Goal: Check status: Check status

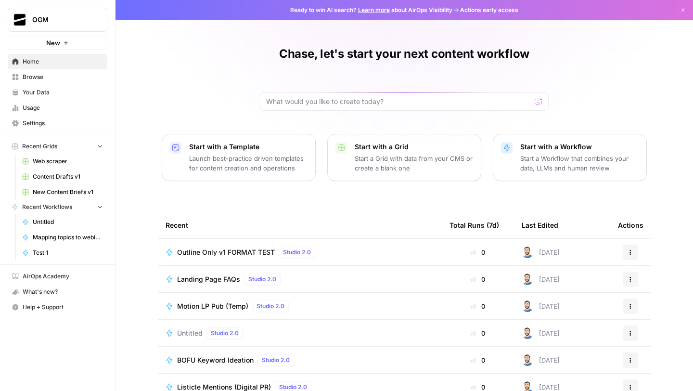
click at [60, 94] on span "Your Data" at bounding box center [63, 92] width 80 height 9
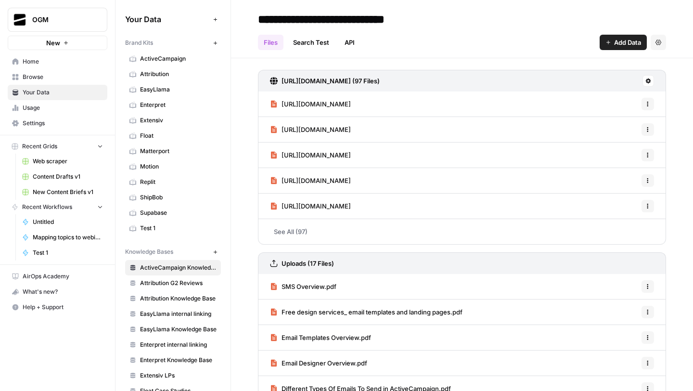
click at [40, 106] on span "Usage" at bounding box center [63, 107] width 80 height 9
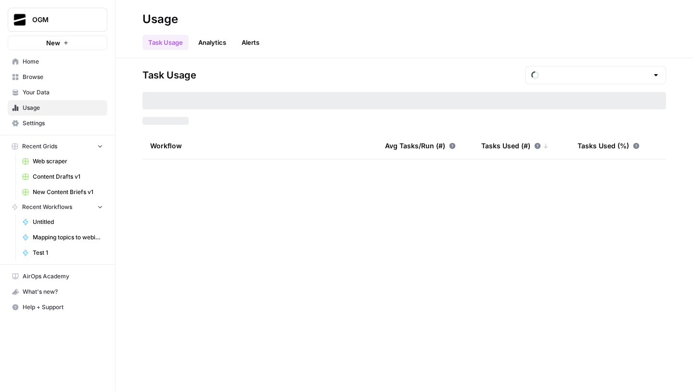
type input "August Tasks"
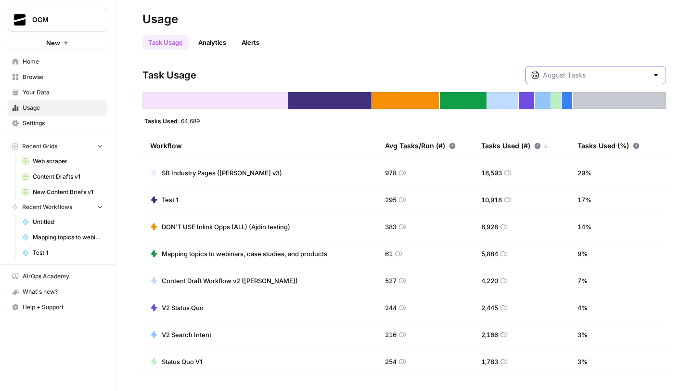
click at [594, 76] on input "text" at bounding box center [595, 75] width 105 height 10
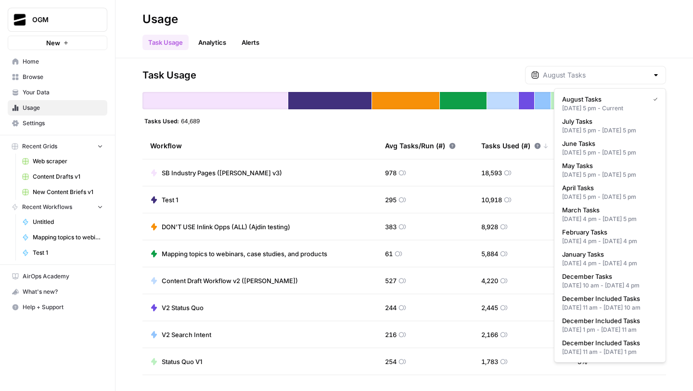
type input "August Tasks"
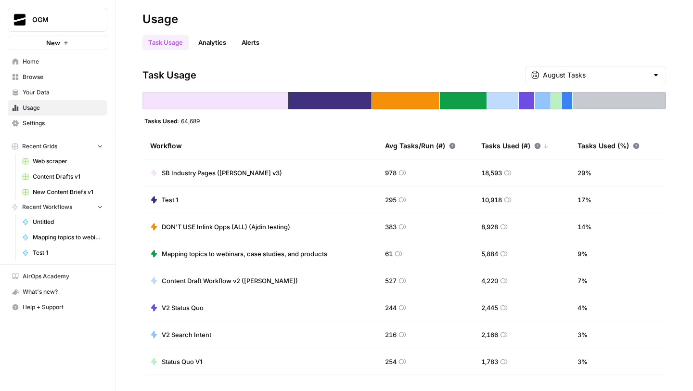
click at [474, 61] on div "Task Usage August Tasks Tasks Used: 64,689 Workflow Avg Tasks/Run (#) Tasks Use…" at bounding box center [403, 224] width 577 height 332
click at [595, 83] on div "August Tasks" at bounding box center [595, 75] width 141 height 18
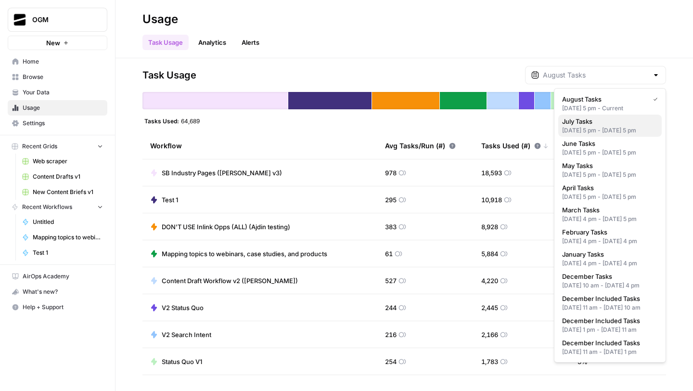
click at [588, 121] on span "July Tasks" at bounding box center [608, 121] width 92 height 10
type input "July Tasks"
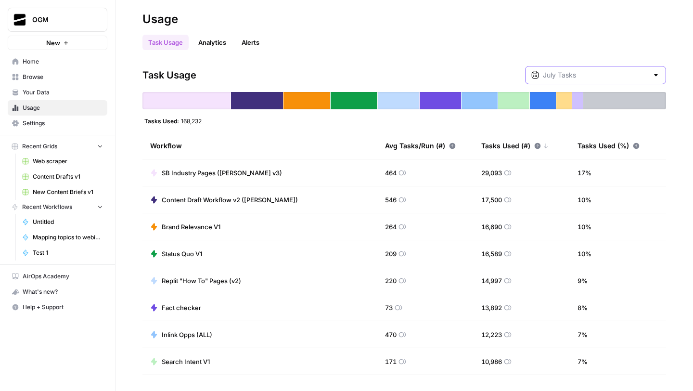
click at [621, 79] on input "text" at bounding box center [595, 75] width 105 height 10
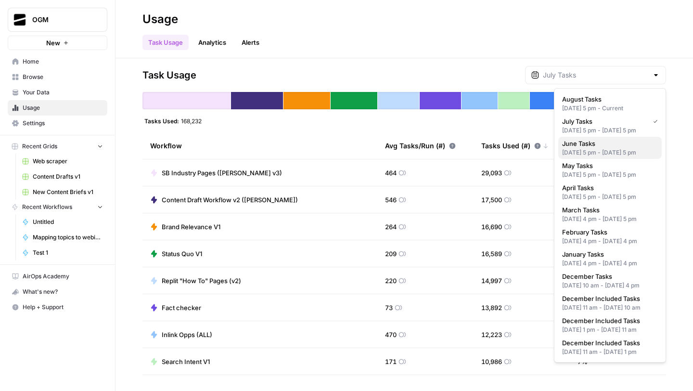
click at [595, 157] on div "[DATE] 5 pm - [DATE] 5 pm" at bounding box center [610, 152] width 96 height 9
type input "June Tasks"
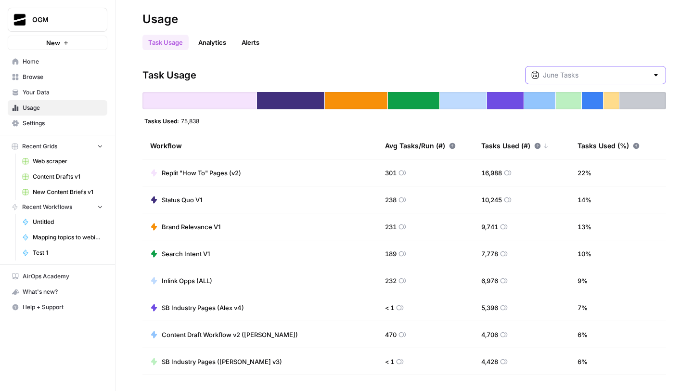
click at [621, 76] on input "text" at bounding box center [595, 75] width 105 height 10
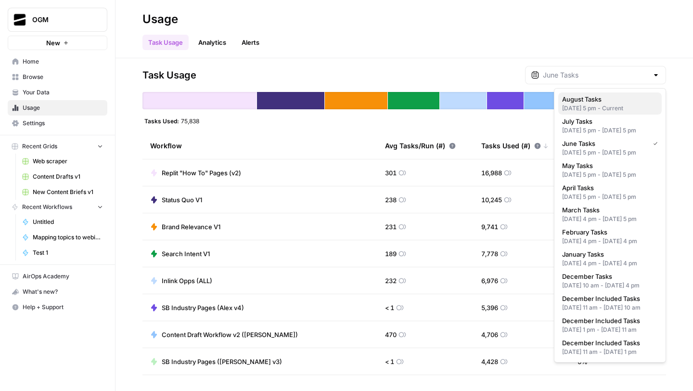
click at [610, 105] on div "[DATE] 5 pm - Current" at bounding box center [610, 108] width 96 height 9
type input "August Tasks"
